Goal: Find contact information: Find contact information

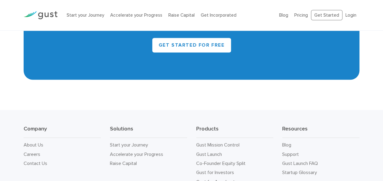
scroll to position [2772, 0]
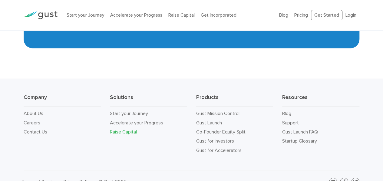
click at [130, 129] on link "Raise Capital" at bounding box center [123, 132] width 27 height 6
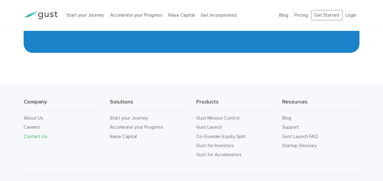
click at [39, 133] on link "Contact Us" at bounding box center [36, 136] width 24 height 6
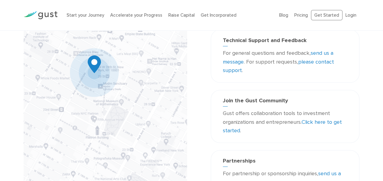
scroll to position [121, 0]
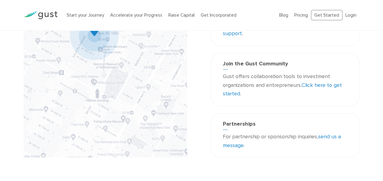
click at [329, 137] on link "send us a message" at bounding box center [282, 140] width 118 height 15
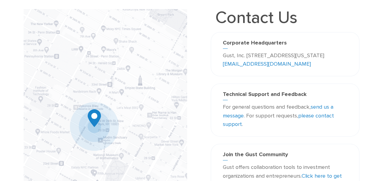
scroll to position [0, 0]
